Goal: Task Accomplishment & Management: Use online tool/utility

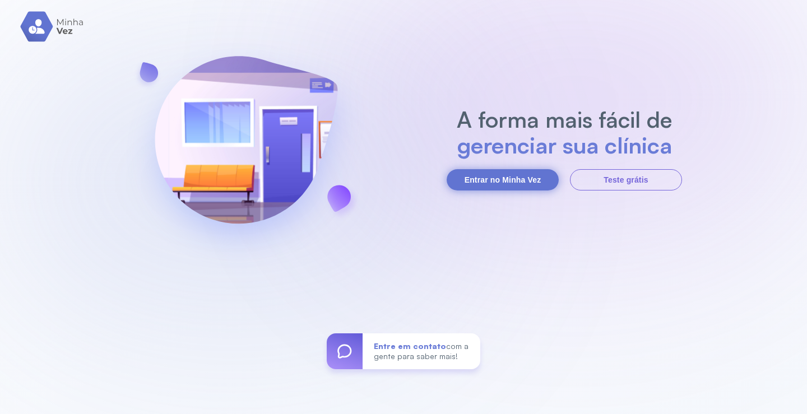
click at [507, 185] on button "Entrar no Minha Vez" at bounding box center [502, 179] width 112 height 21
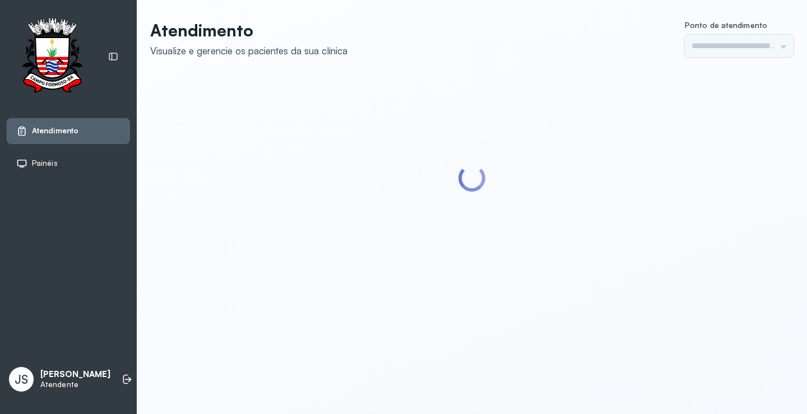
type input "*********"
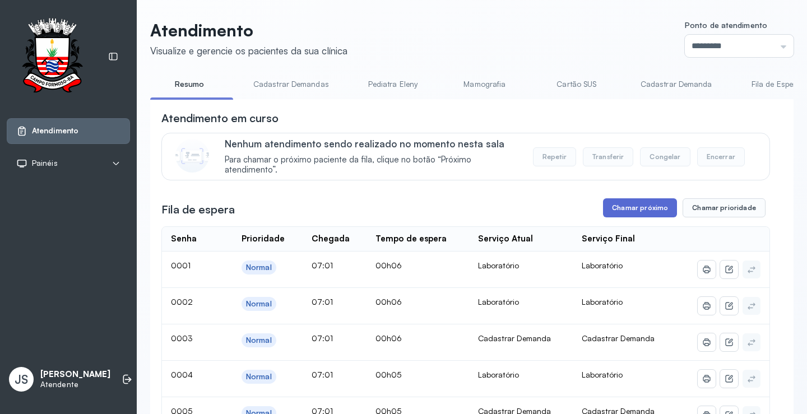
click at [649, 207] on button "Chamar próximo" at bounding box center [640, 207] width 74 height 19
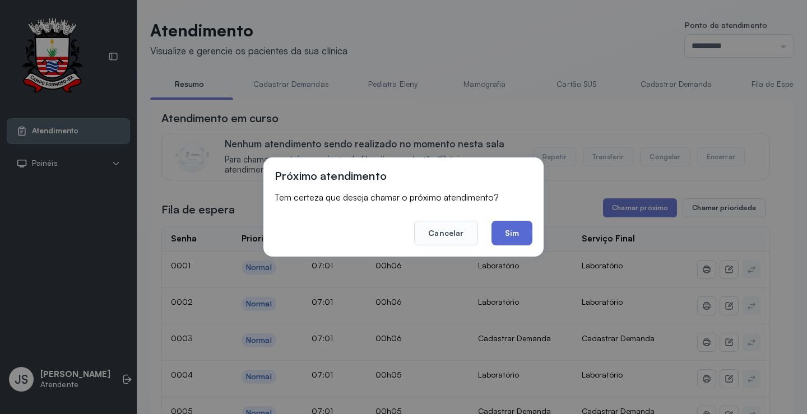
click at [509, 231] on button "Sim" at bounding box center [511, 233] width 41 height 25
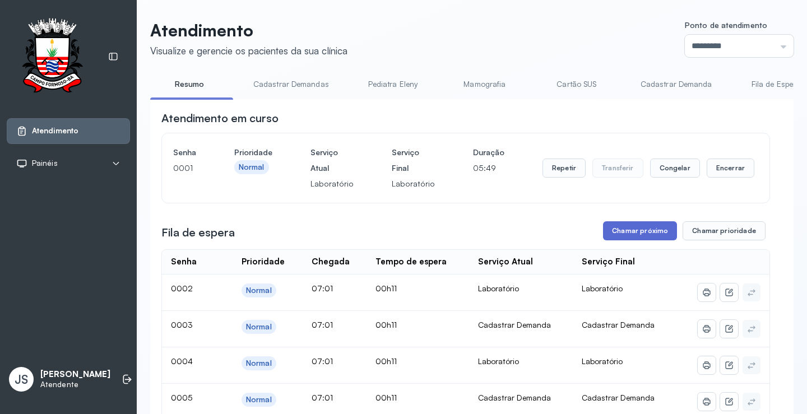
click at [643, 229] on button "Chamar próximo" at bounding box center [640, 230] width 74 height 19
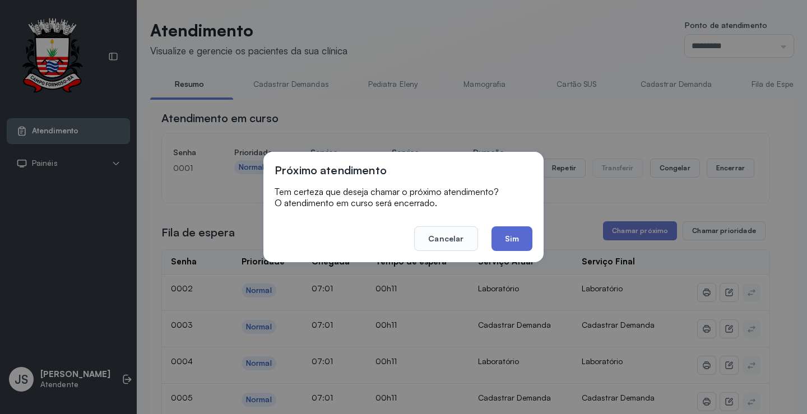
click at [528, 236] on button "Sim" at bounding box center [511, 238] width 41 height 25
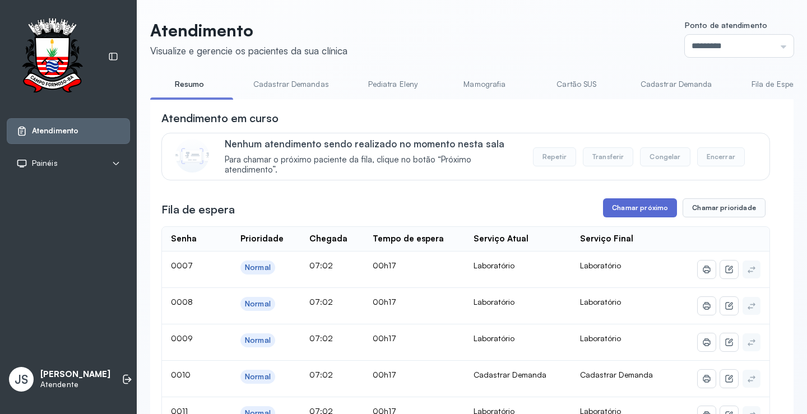
click at [626, 211] on button "Chamar próximo" at bounding box center [640, 207] width 74 height 19
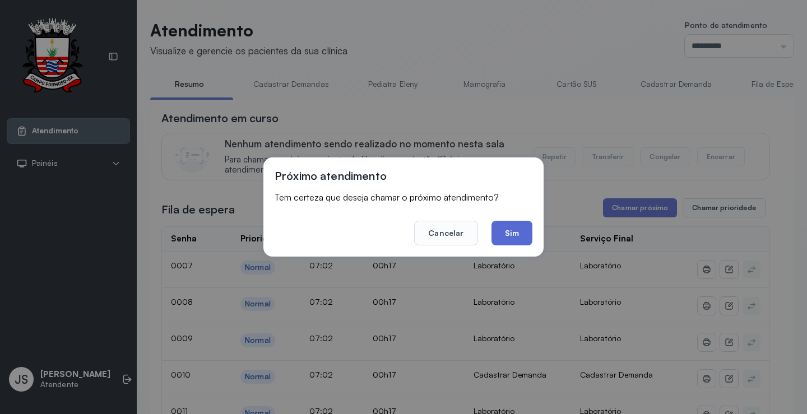
click at [515, 235] on button "Sim" at bounding box center [511, 233] width 41 height 25
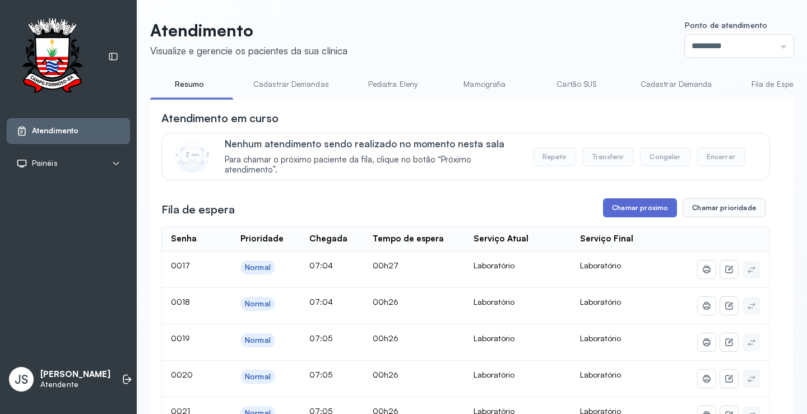
click at [646, 211] on button "Chamar próximo" at bounding box center [640, 207] width 74 height 19
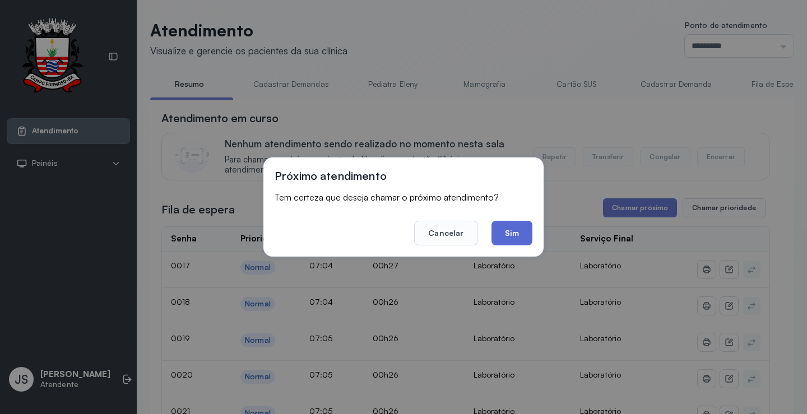
click at [529, 237] on button "Sim" at bounding box center [511, 233] width 41 height 25
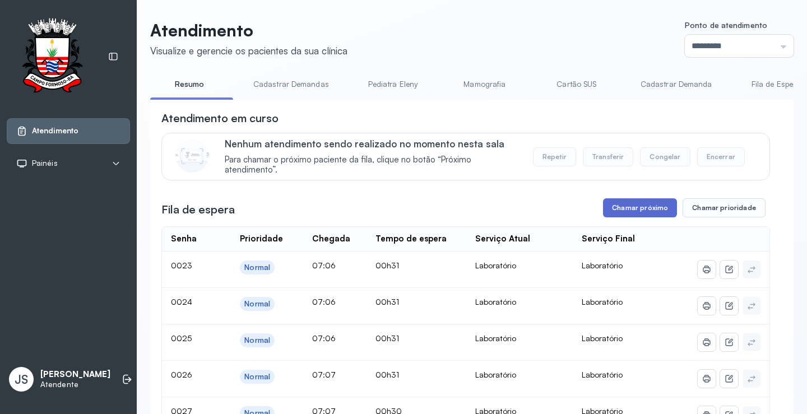
click at [635, 208] on button "Chamar próximo" at bounding box center [640, 207] width 74 height 19
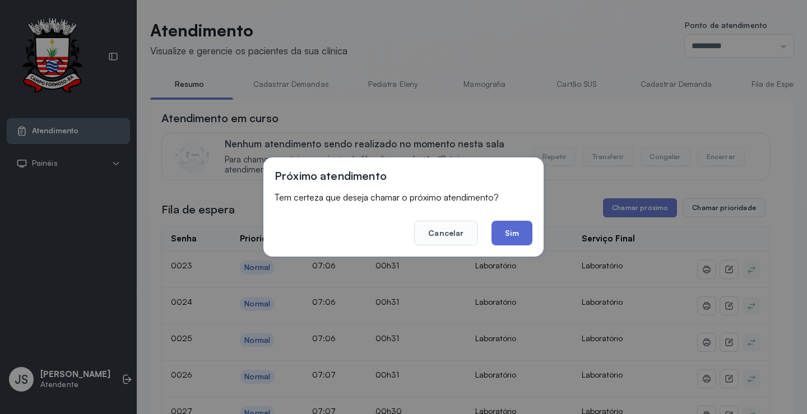
click at [523, 231] on button "Sim" at bounding box center [511, 233] width 41 height 25
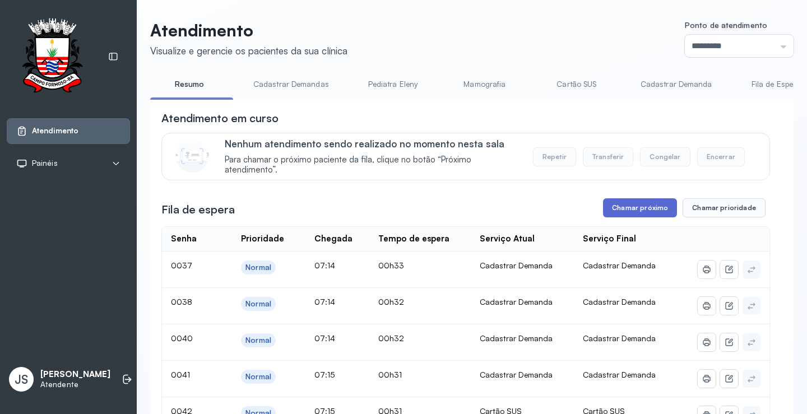
click at [641, 212] on button "Chamar próximo" at bounding box center [640, 207] width 74 height 19
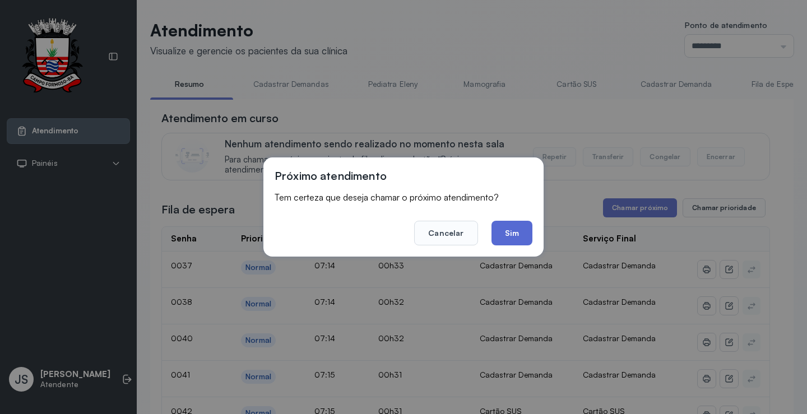
click at [532, 233] on button "Sim" at bounding box center [511, 233] width 41 height 25
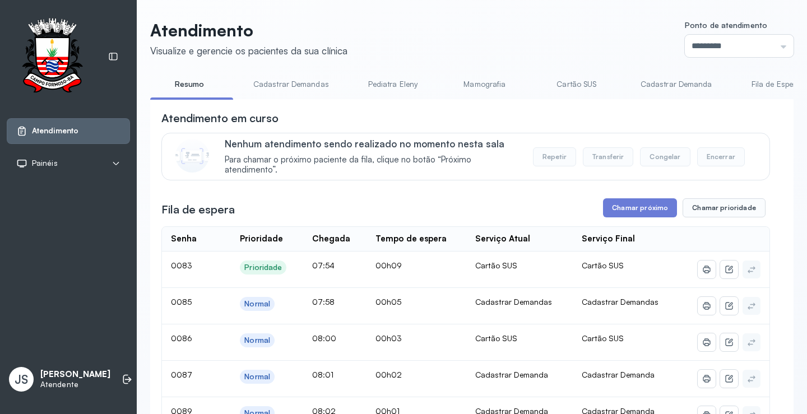
click at [686, 88] on link "Cadastrar Demanda" at bounding box center [676, 84] width 94 height 18
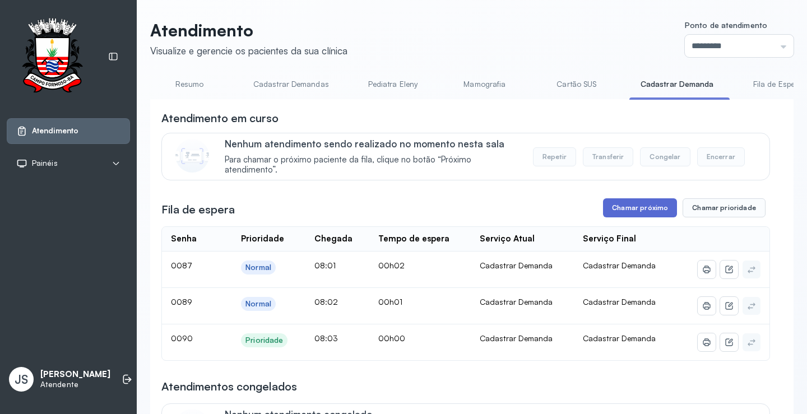
click at [644, 207] on button "Chamar próximo" at bounding box center [640, 207] width 74 height 19
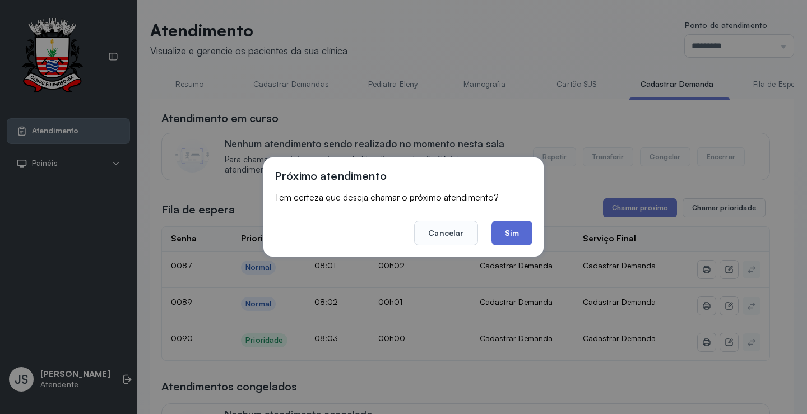
click at [519, 228] on button "Sim" at bounding box center [511, 233] width 41 height 25
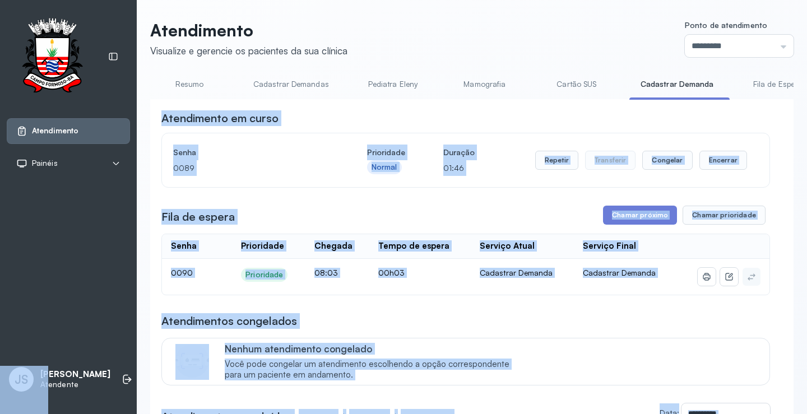
click at [679, 351] on div "Nenhum atendimento congelado Você pode congelar um atendimento escolhendo a opç…" at bounding box center [490, 362] width 531 height 38
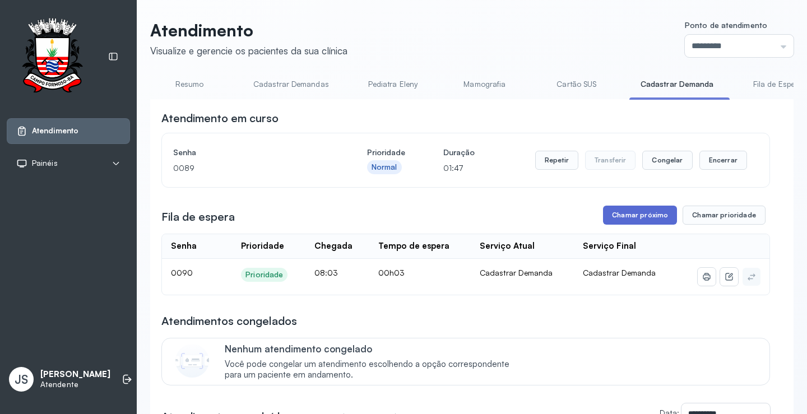
click at [642, 216] on button "Chamar próximo" at bounding box center [640, 215] width 74 height 19
click at [631, 213] on button "Chamar próximo" at bounding box center [640, 215] width 74 height 19
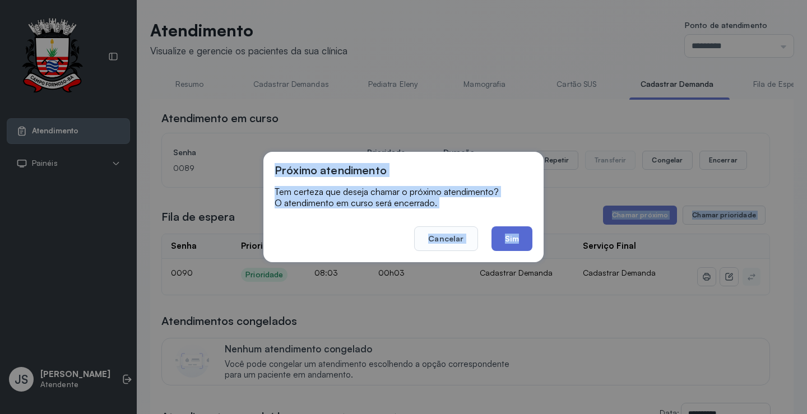
click at [513, 237] on button "Sim" at bounding box center [511, 238] width 41 height 25
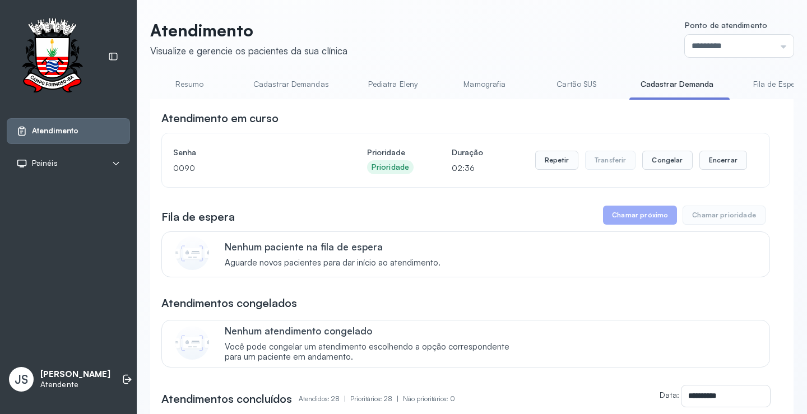
click at [202, 87] on link "Resumo" at bounding box center [189, 84] width 78 height 18
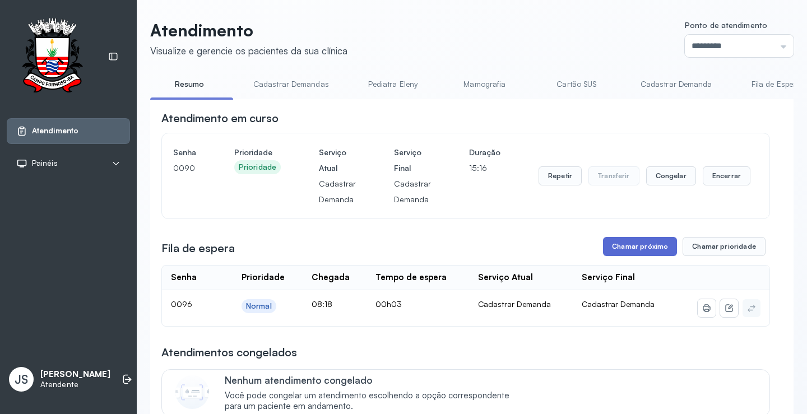
click at [637, 252] on button "Chamar próximo" at bounding box center [640, 246] width 74 height 19
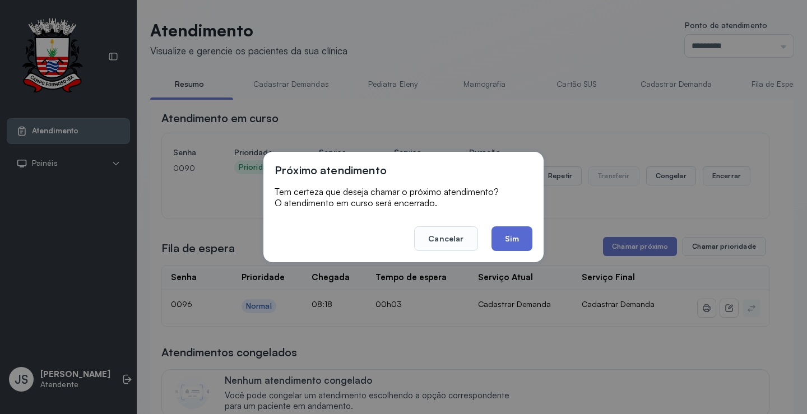
click at [516, 240] on button "Sim" at bounding box center [511, 238] width 41 height 25
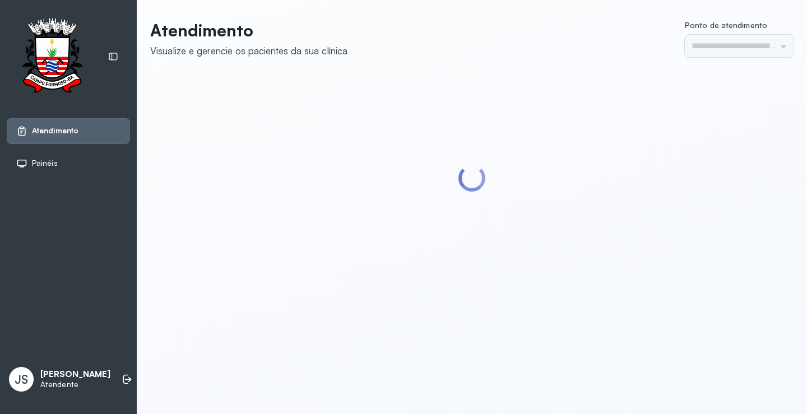
type input "*********"
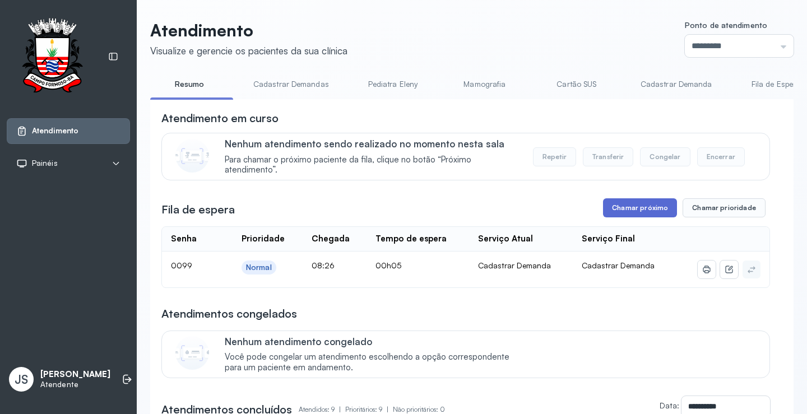
click at [627, 202] on button "Chamar próximo" at bounding box center [640, 207] width 74 height 19
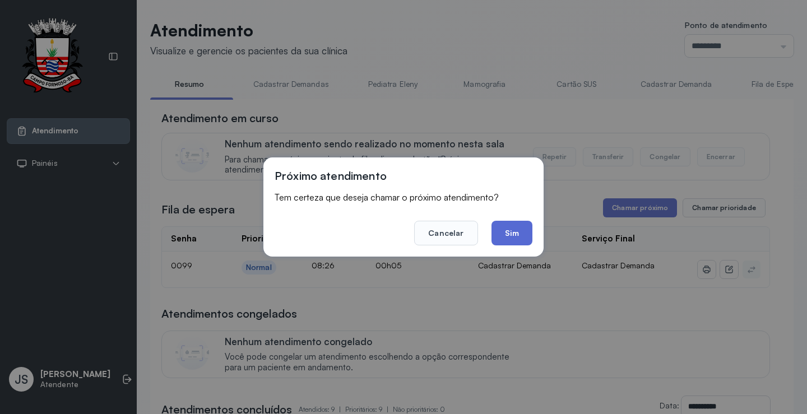
click at [513, 229] on button "Sim" at bounding box center [511, 233] width 41 height 25
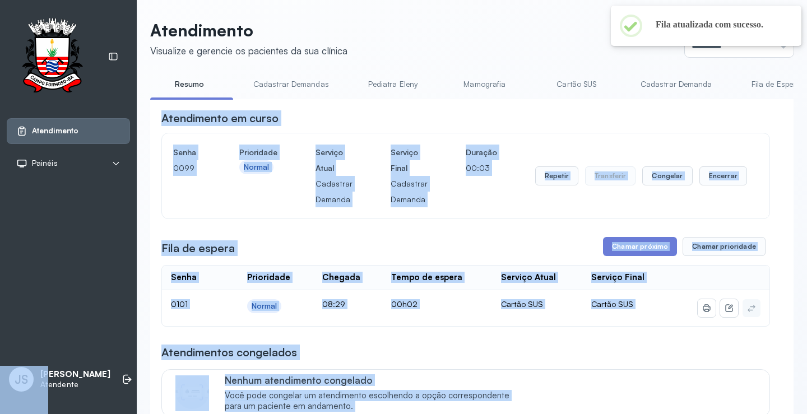
click at [749, 123] on div "Atendimento em curso" at bounding box center [465, 118] width 608 height 16
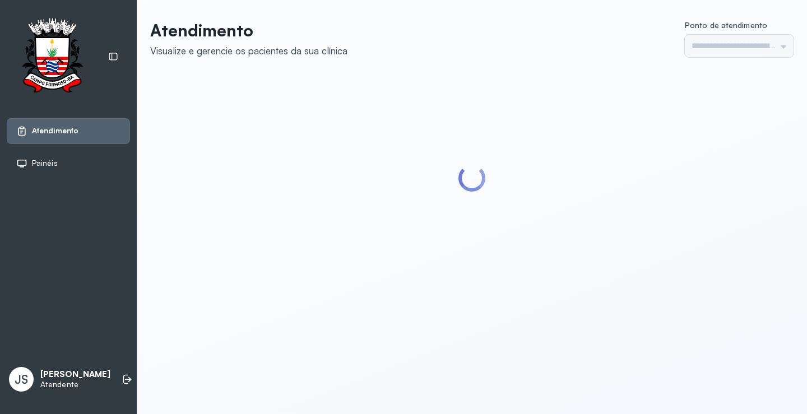
type input "*********"
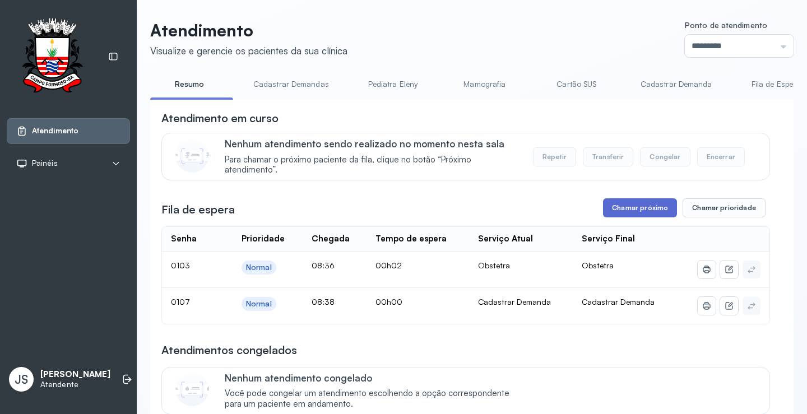
click at [652, 209] on button "Chamar próximo" at bounding box center [640, 207] width 74 height 19
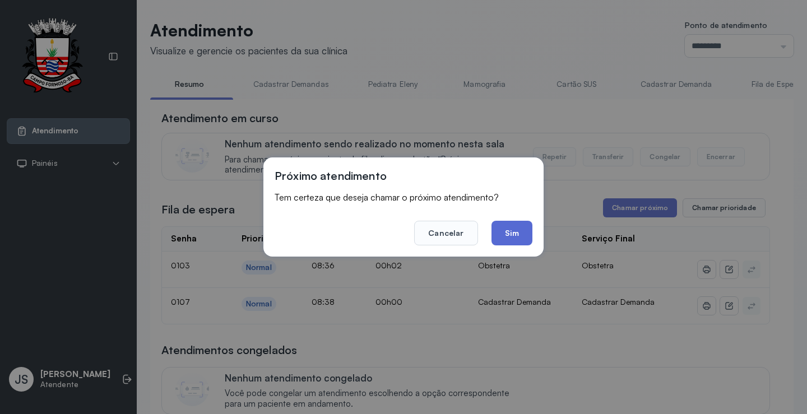
click at [516, 239] on button "Sim" at bounding box center [511, 233] width 41 height 25
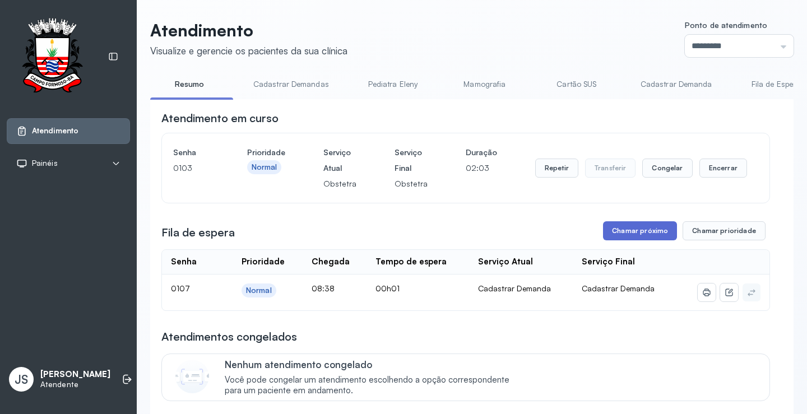
click at [647, 235] on button "Chamar próximo" at bounding box center [640, 230] width 74 height 19
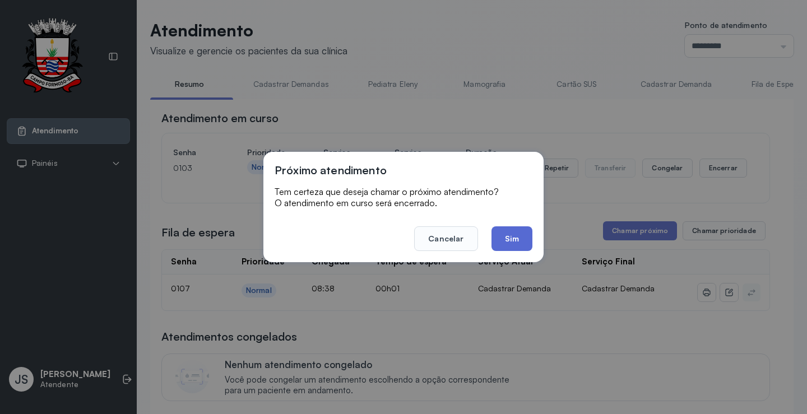
click at [515, 235] on button "Sim" at bounding box center [511, 238] width 41 height 25
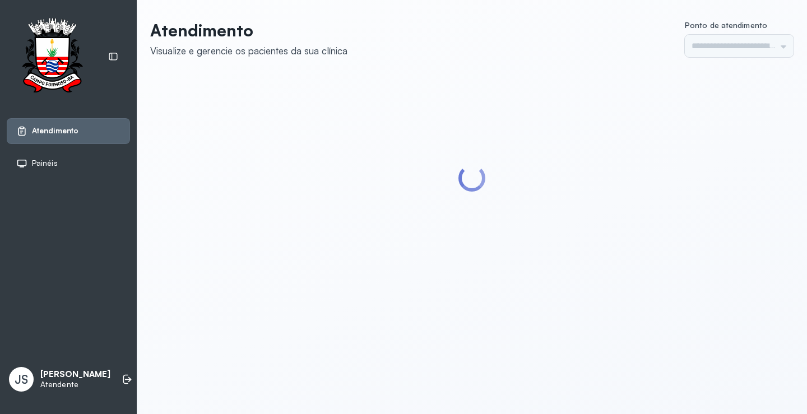
type input "*********"
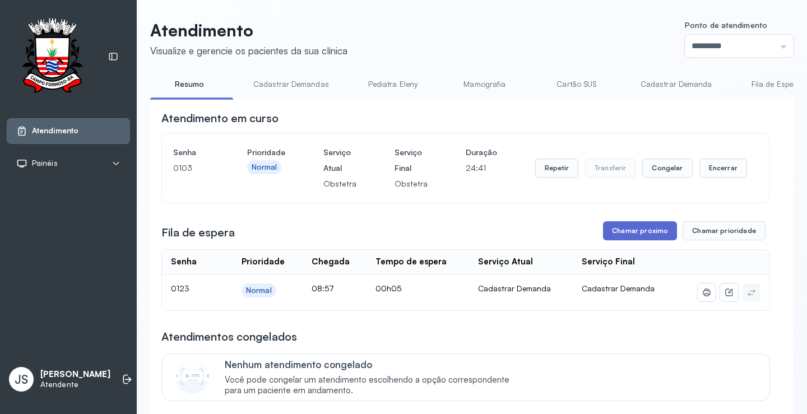
click at [635, 234] on button "Chamar próximo" at bounding box center [640, 230] width 74 height 19
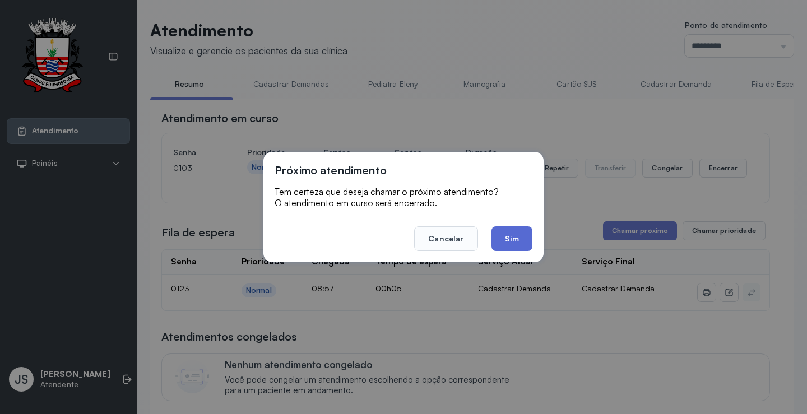
click at [510, 238] on button "Sim" at bounding box center [511, 238] width 41 height 25
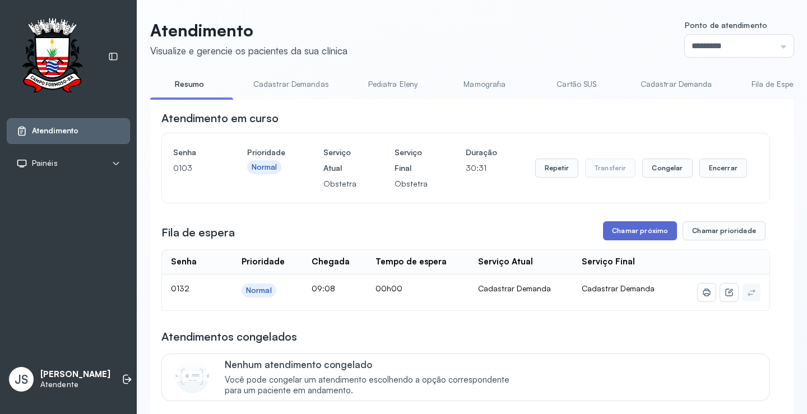
click at [648, 237] on button "Chamar próximo" at bounding box center [640, 230] width 74 height 19
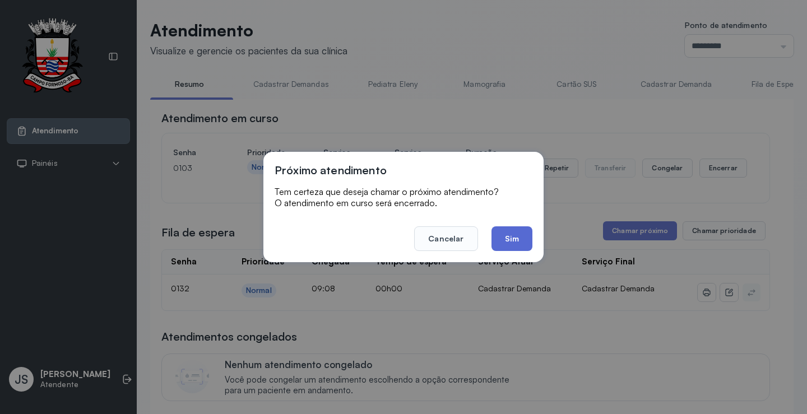
click at [531, 236] on button "Sim" at bounding box center [511, 238] width 41 height 25
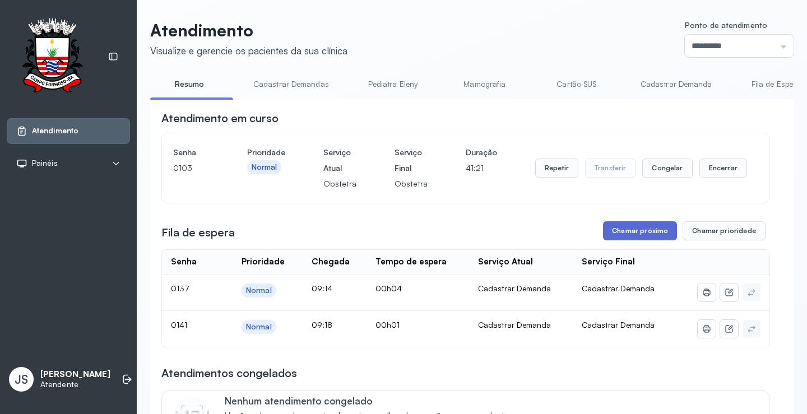
click at [635, 230] on button "Chamar próximo" at bounding box center [640, 230] width 74 height 19
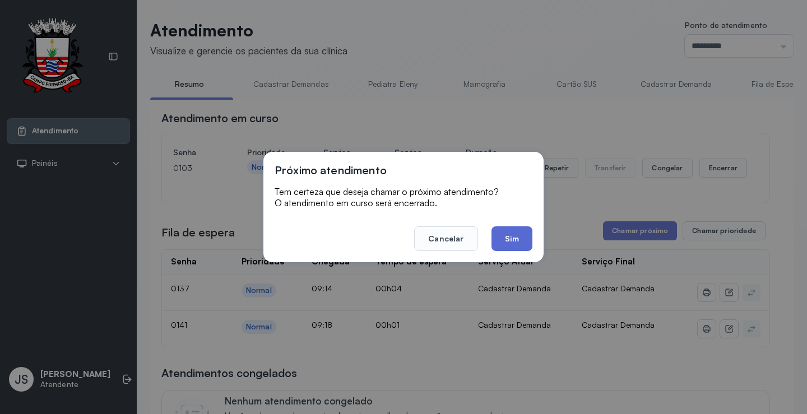
click at [510, 239] on button "Sim" at bounding box center [511, 238] width 41 height 25
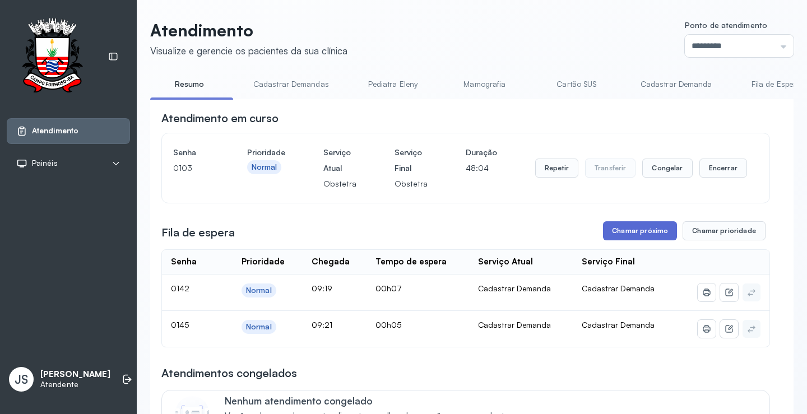
click at [639, 237] on button "Chamar próximo" at bounding box center [640, 230] width 74 height 19
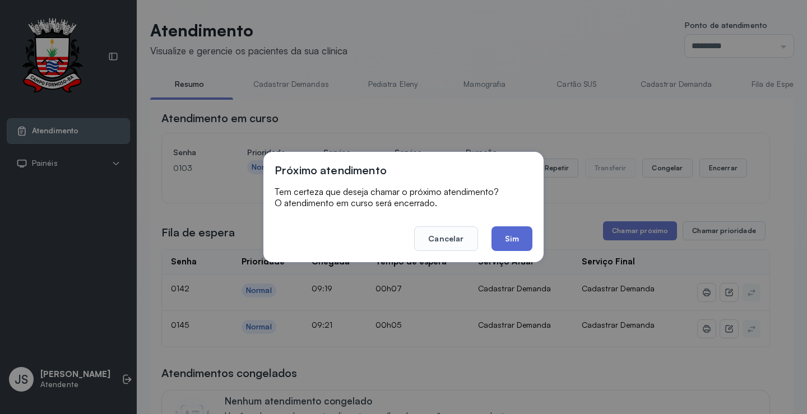
click at [511, 238] on button "Sim" at bounding box center [511, 238] width 41 height 25
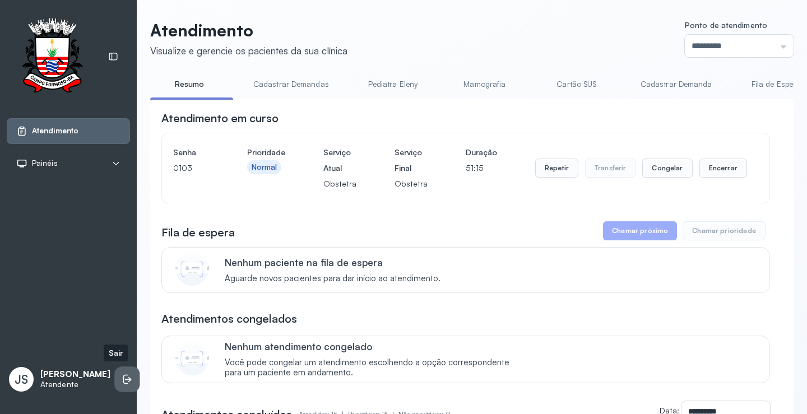
click at [122, 376] on icon at bounding box center [127, 379] width 11 height 11
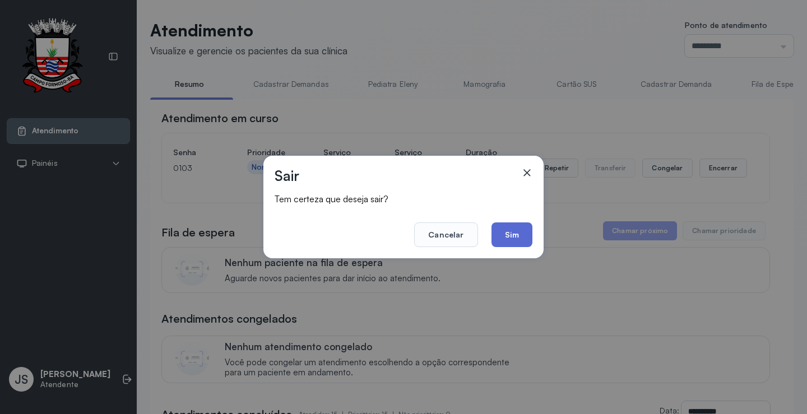
click at [511, 232] on button "Sim" at bounding box center [511, 234] width 41 height 25
